Goal: Task Accomplishment & Management: Complete application form

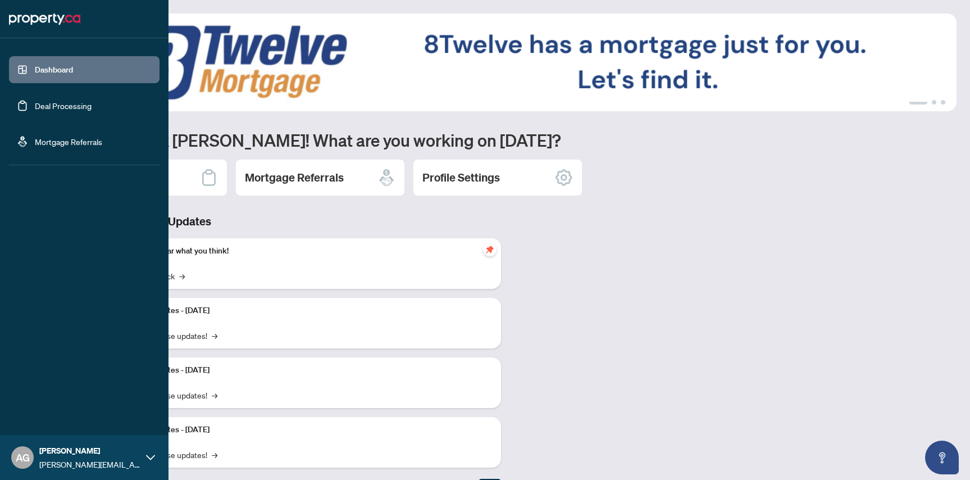
click at [51, 107] on link "Deal Processing" at bounding box center [63, 106] width 57 height 10
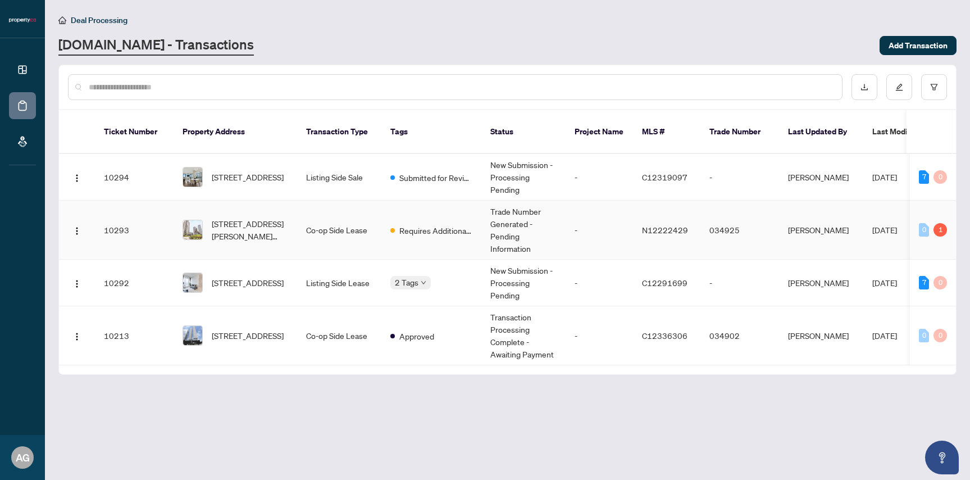
click at [490, 209] on td "Trade Number Generated - Pending Information" at bounding box center [523, 230] width 84 height 59
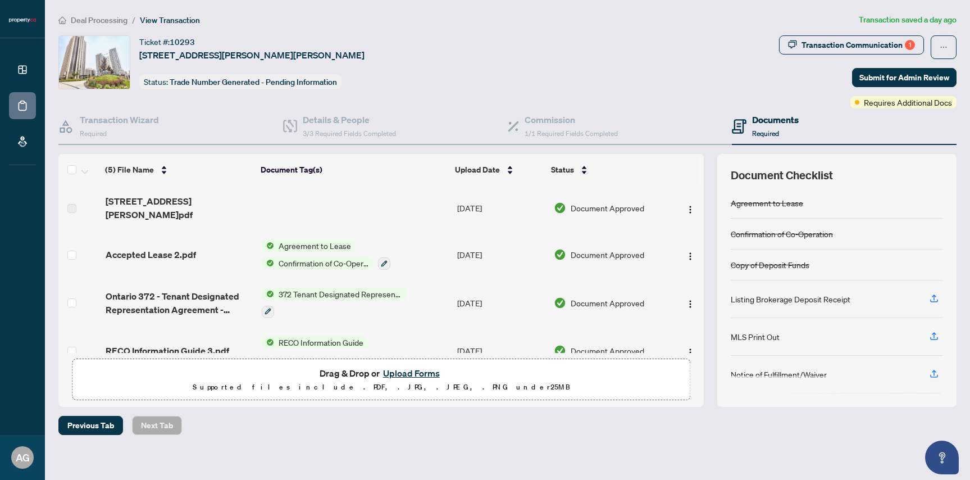
click at [412, 373] on button "Upload Forms" at bounding box center [411, 373] width 63 height 15
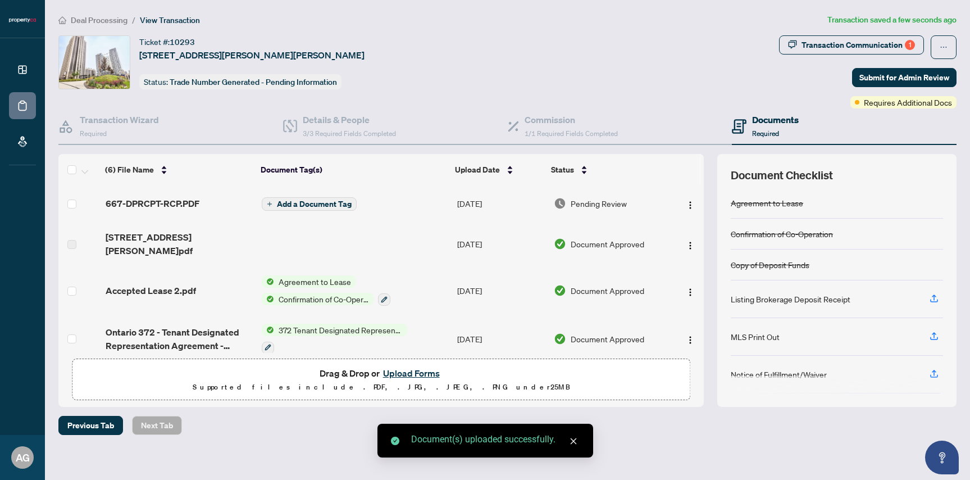
click at [316, 203] on span "Add a Document Tag" at bounding box center [314, 204] width 75 height 8
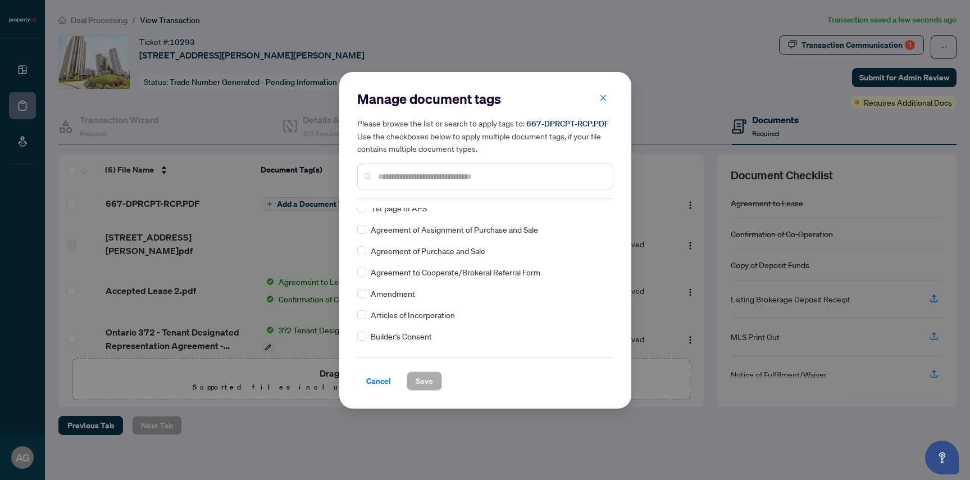
scroll to position [208, 0]
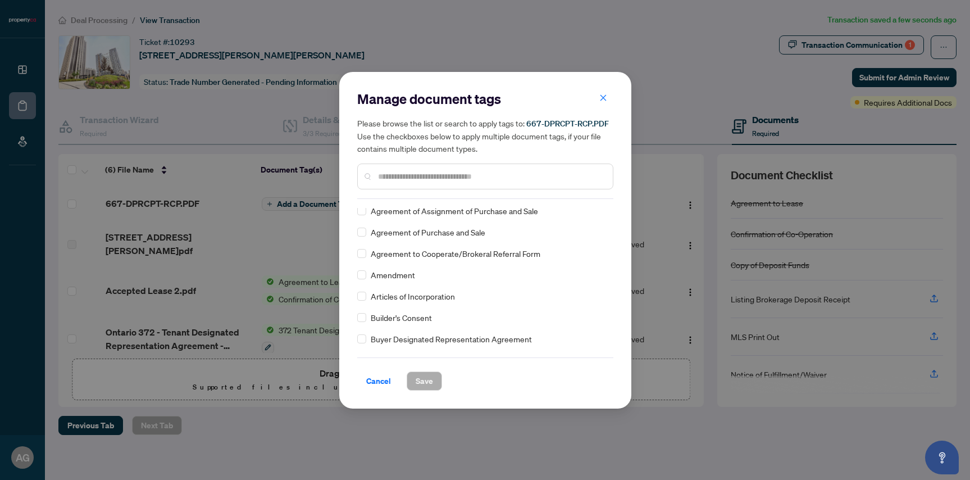
click at [400, 176] on input "text" at bounding box center [491, 176] width 226 height 12
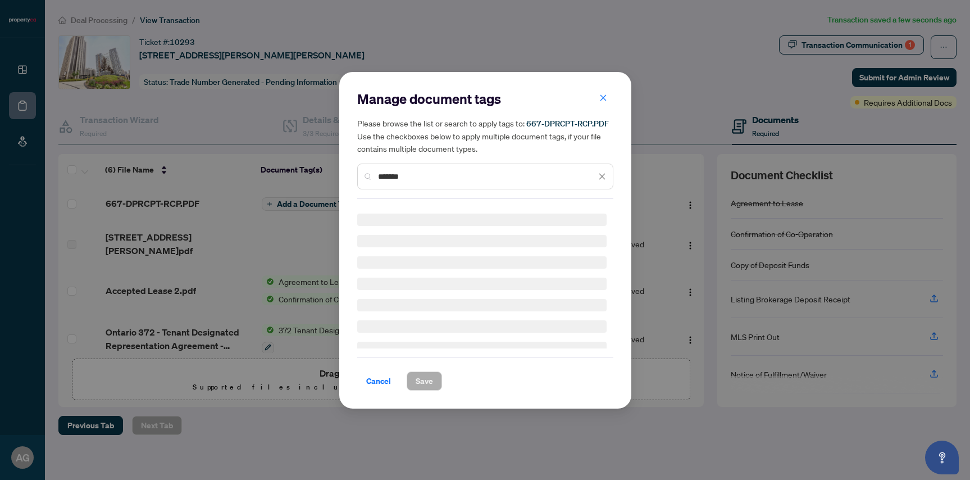
scroll to position [0, 0]
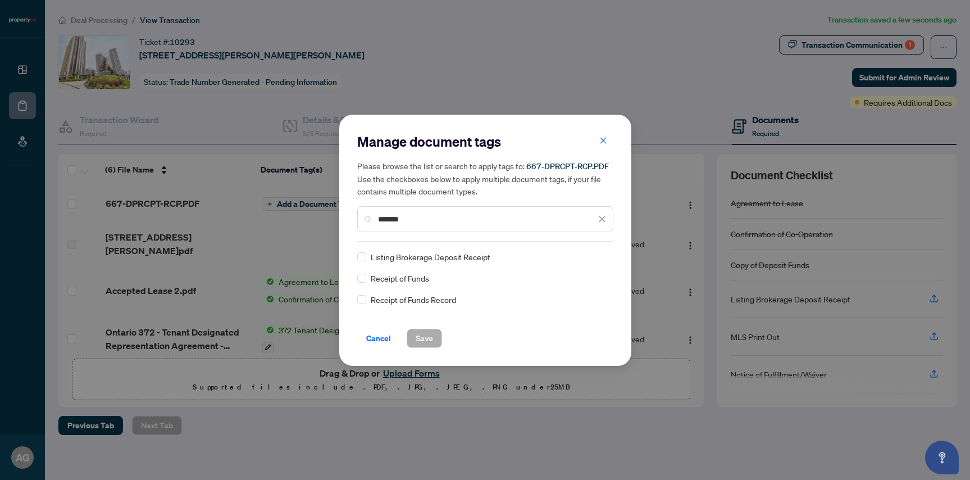
type input "*******"
click at [384, 252] on span "Listing Brokerage Deposit Receipt" at bounding box center [431, 256] width 120 height 12
click at [426, 338] on span "Save" at bounding box center [424, 338] width 17 height 18
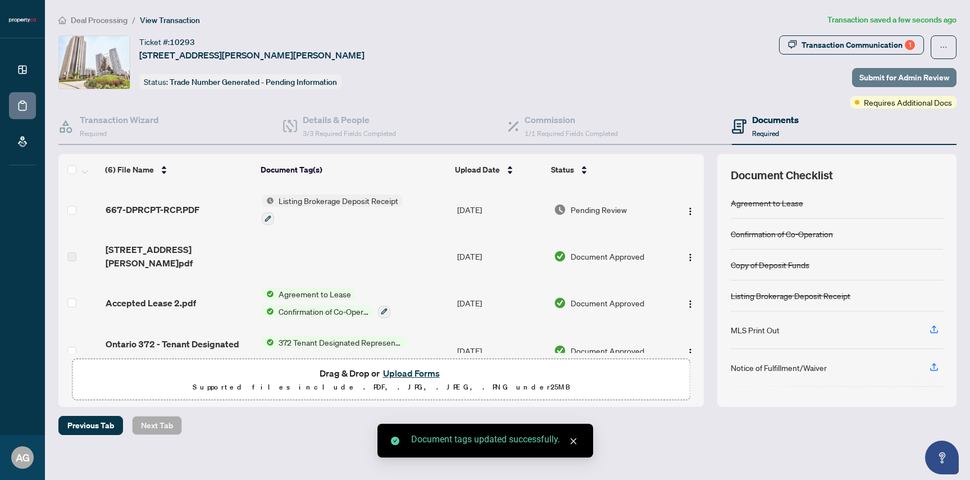
click at [901, 77] on span "Submit for Admin Review" at bounding box center [904, 78] width 90 height 18
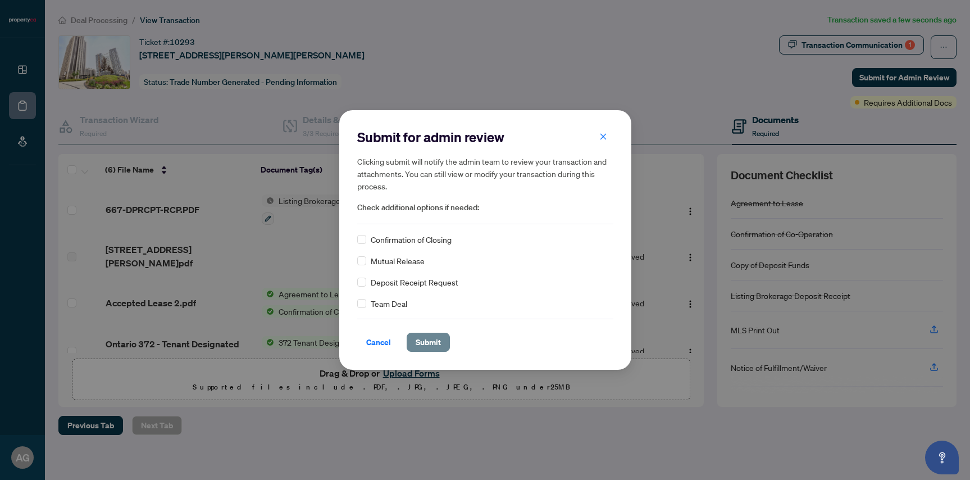
click at [443, 345] on button "Submit" at bounding box center [428, 341] width 43 height 19
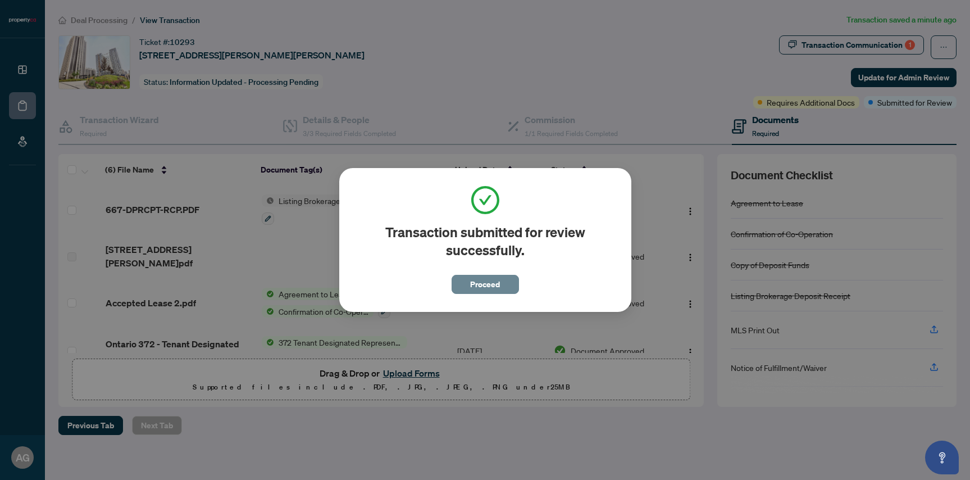
click at [480, 287] on span "Proceed" at bounding box center [485, 284] width 30 height 18
